Goal: Task Accomplishment & Management: Manage account settings

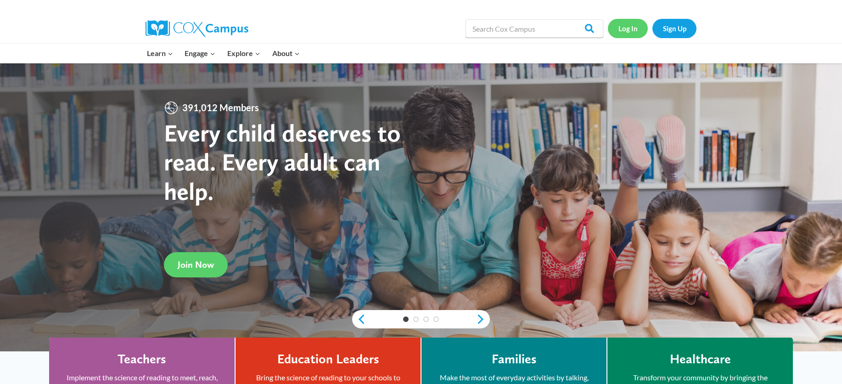
click at [626, 28] on link "Log In" at bounding box center [628, 28] width 40 height 19
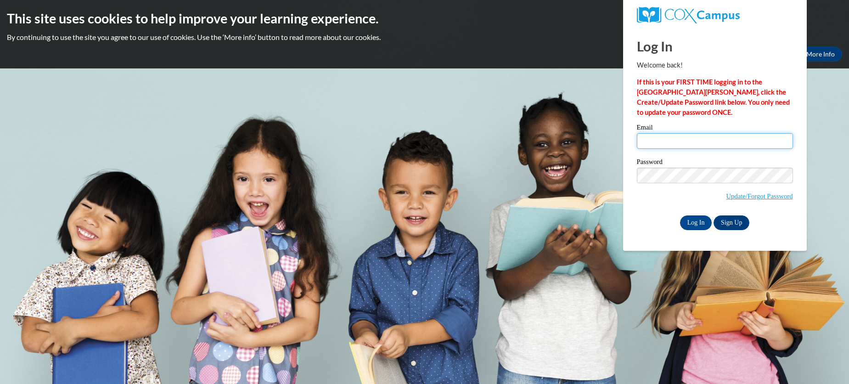
type input "apillizz@kusd.edu"
click at [721, 134] on input "apillizz@kusd.edu" at bounding box center [715, 141] width 156 height 16
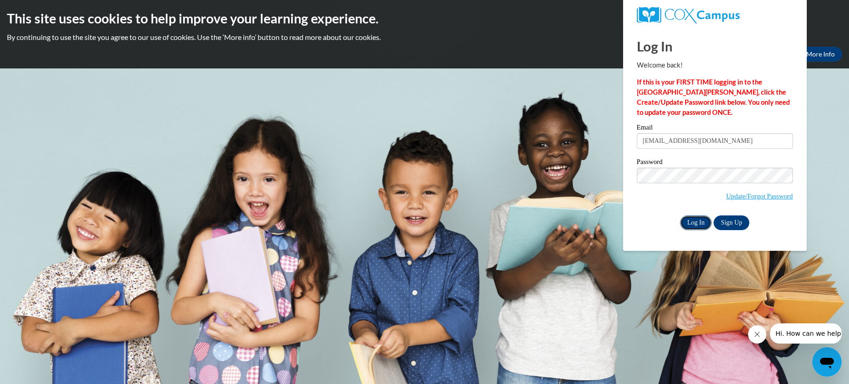
click at [696, 220] on input "Log In" at bounding box center [696, 222] width 32 height 15
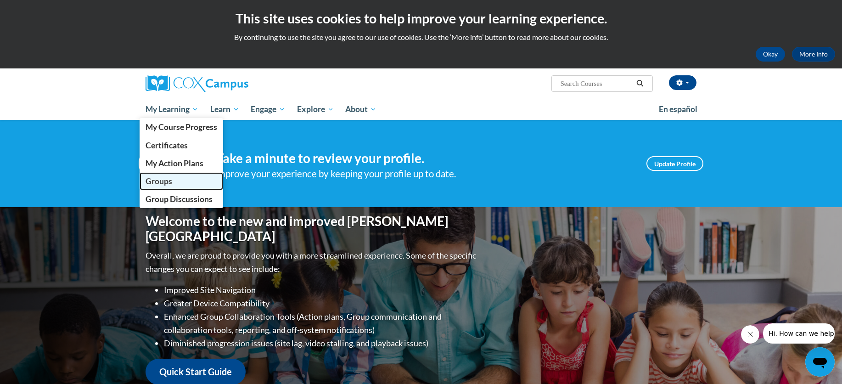
click at [153, 180] on span "Groups" at bounding box center [158, 181] width 27 height 10
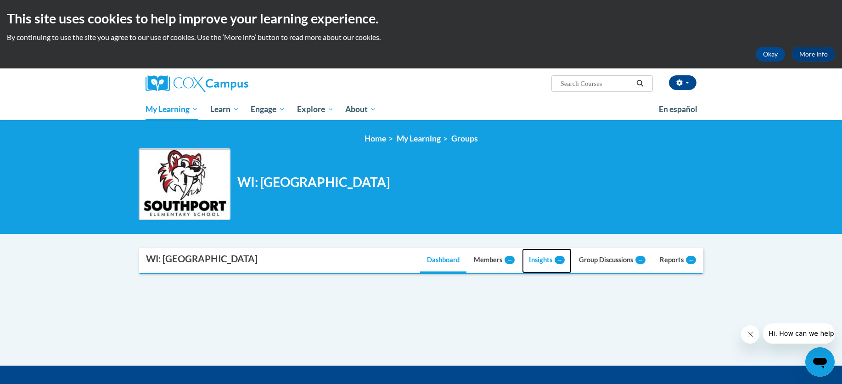
click at [526, 261] on link "Insights --" at bounding box center [547, 260] width 50 height 25
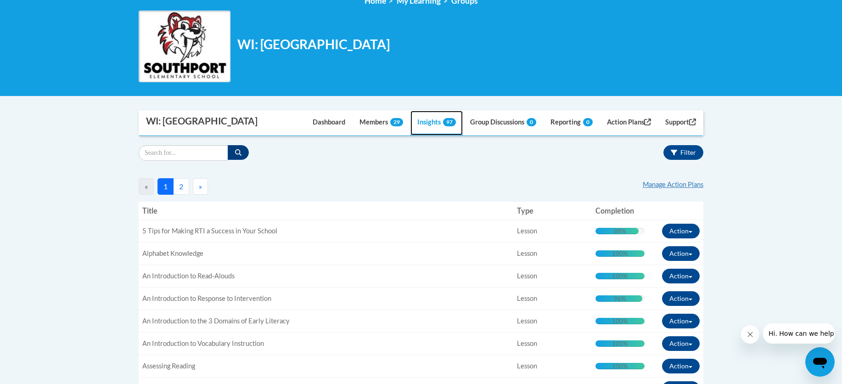
scroll to position [166, 0]
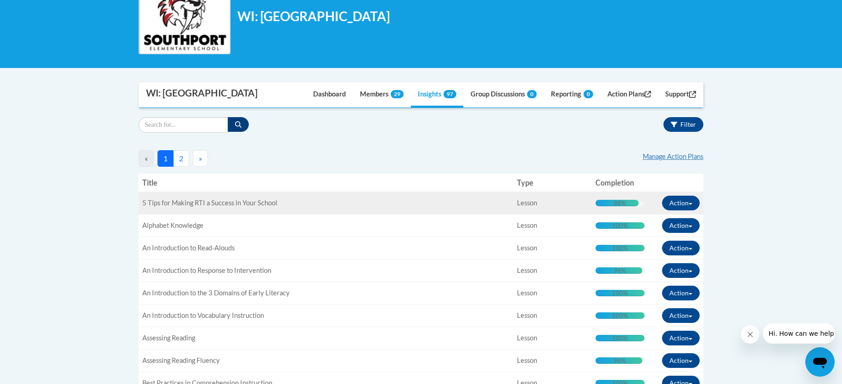
click at [615, 202] on div "88%" at bounding box center [620, 203] width 12 height 6
click at [260, 201] on span "5 Tips for Making RTI a Success in Your School" at bounding box center [209, 203] width 135 height 8
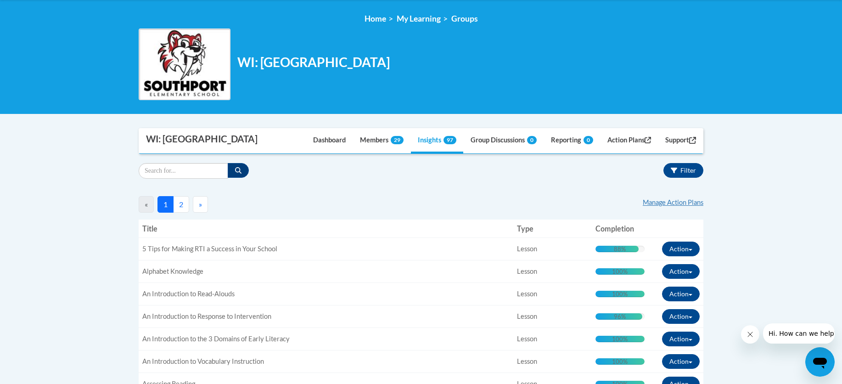
scroll to position [0, 0]
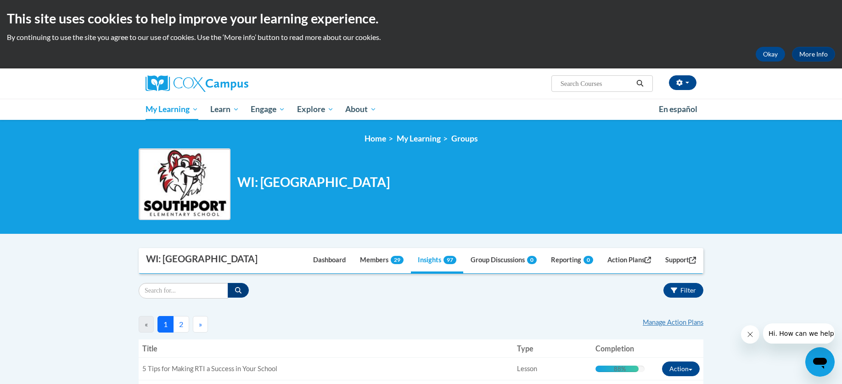
click at [179, 322] on button "2" at bounding box center [181, 324] width 16 height 17
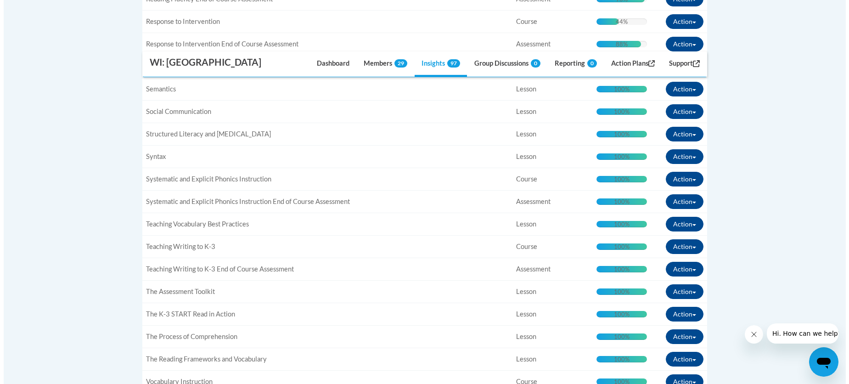
scroll to position [616, 0]
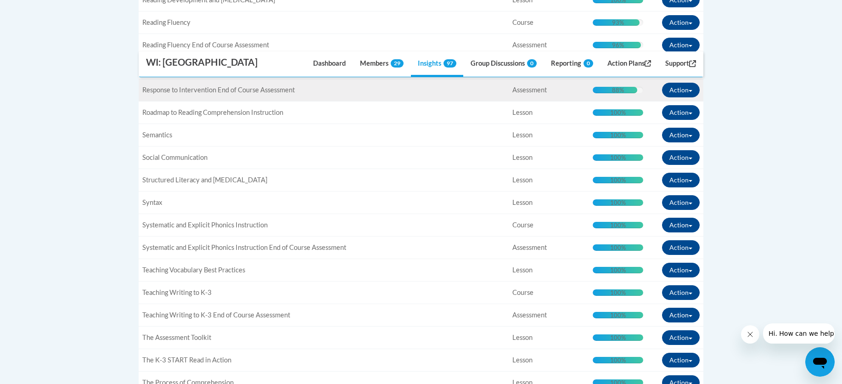
click at [257, 94] on div "Title: Response to Intervention End of Course Assessment" at bounding box center [323, 90] width 363 height 10
click at [614, 92] on div "88%" at bounding box center [618, 90] width 12 height 6
click at [683, 88] on button "Action" at bounding box center [681, 90] width 38 height 15
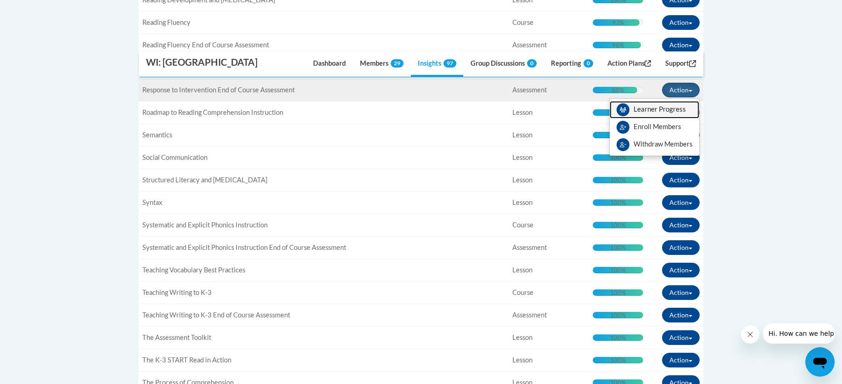
click at [677, 112] on span "View Members" at bounding box center [659, 112] width 52 height 0
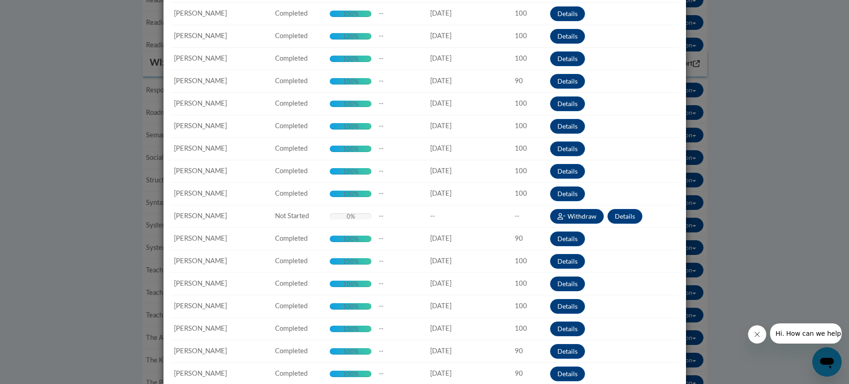
scroll to position [283, 0]
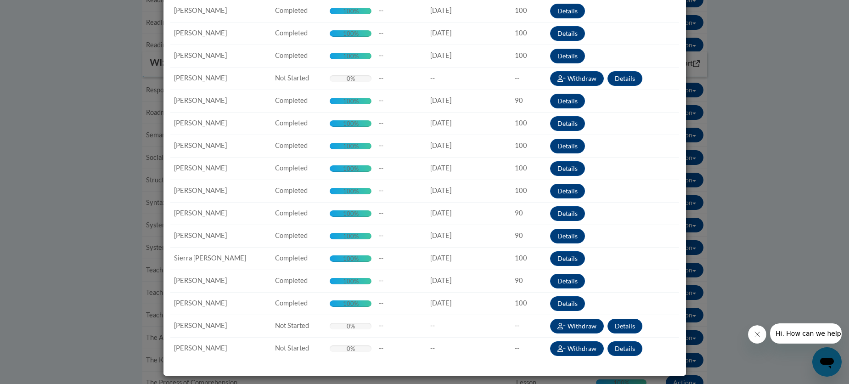
click at [107, 308] on div "View Members: Response to Intervention End of Course Assessment Refresh the lis…" at bounding box center [424, 192] width 849 height 384
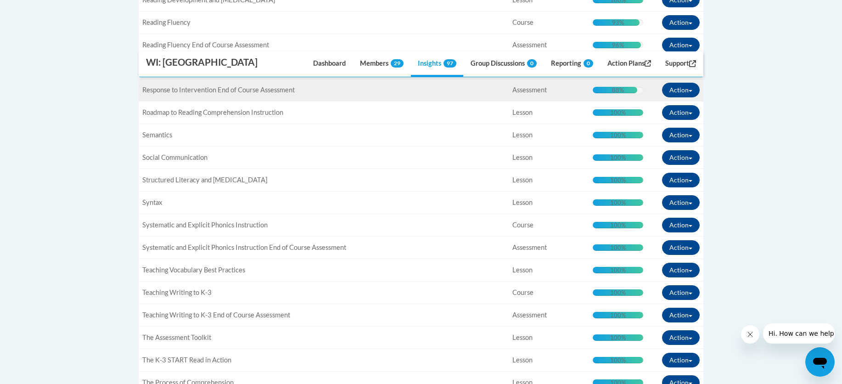
click at [604, 88] on div "88% Complete" at bounding box center [615, 90] width 45 height 6
click at [685, 92] on button "Action" at bounding box center [681, 90] width 38 height 15
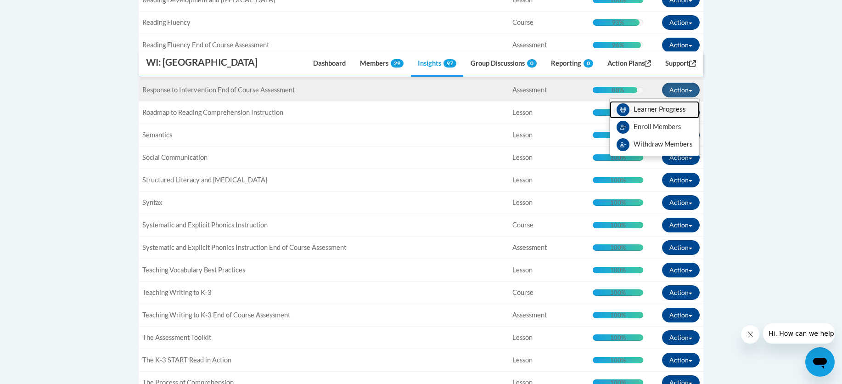
click at [649, 112] on span "View Members" at bounding box center [659, 112] width 52 height 0
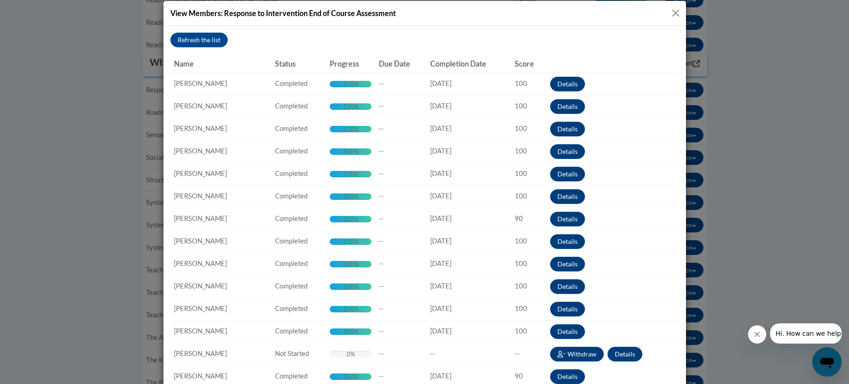
scroll to position [0, 0]
